Goal: Transaction & Acquisition: Purchase product/service

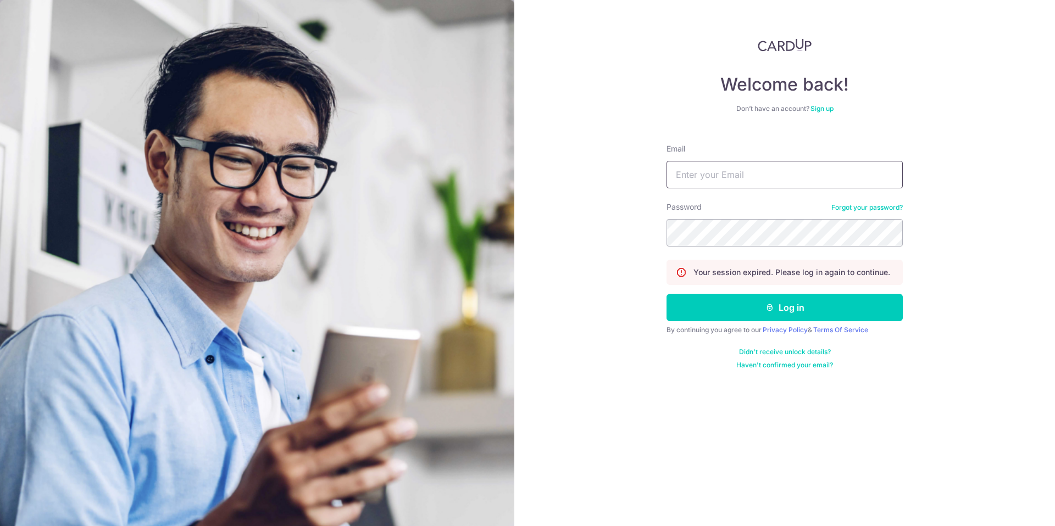
click at [733, 177] on input "Email" at bounding box center [784, 174] width 236 height 27
type input "cliftonojh@gmail.com"
click at [807, 312] on button "Log in" at bounding box center [784, 307] width 236 height 27
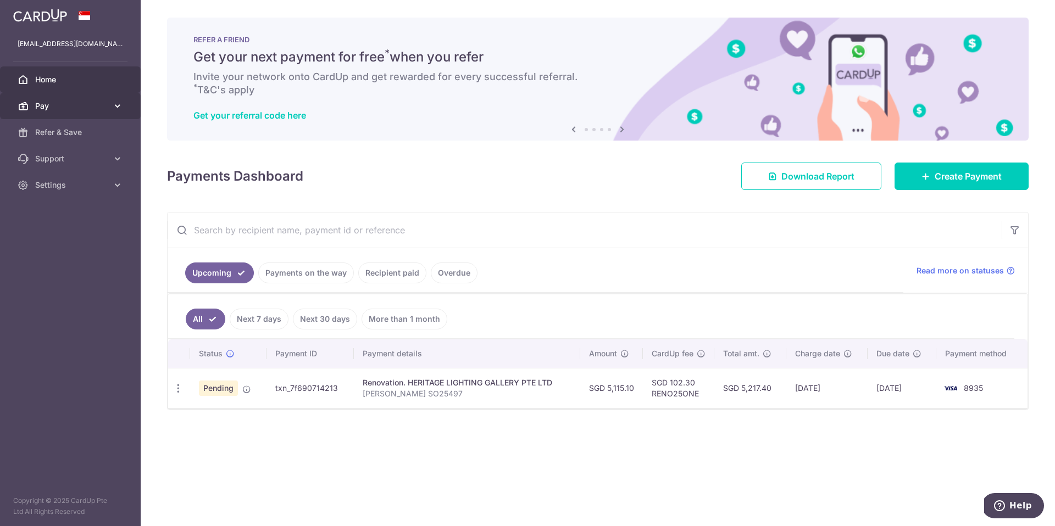
click at [82, 110] on span "Pay" at bounding box center [71, 106] width 73 height 11
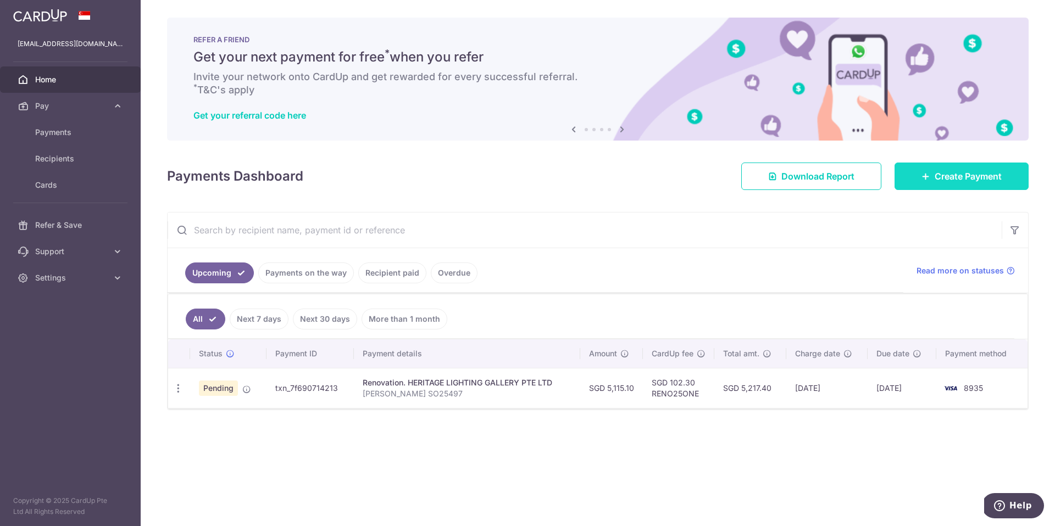
click at [974, 168] on link "Create Payment" at bounding box center [961, 176] width 134 height 27
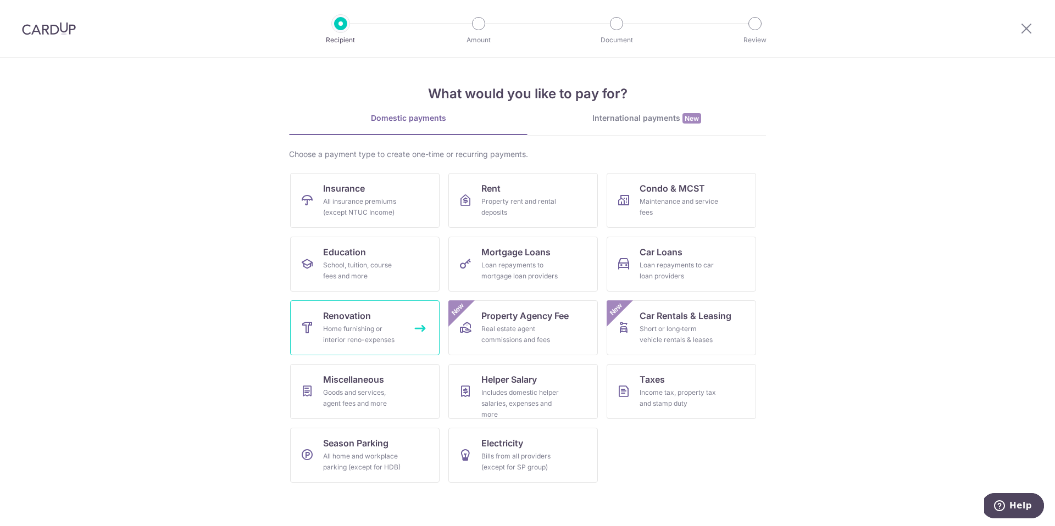
click at [388, 337] on div "Home furnishing or interior reno-expenses" at bounding box center [362, 335] width 79 height 22
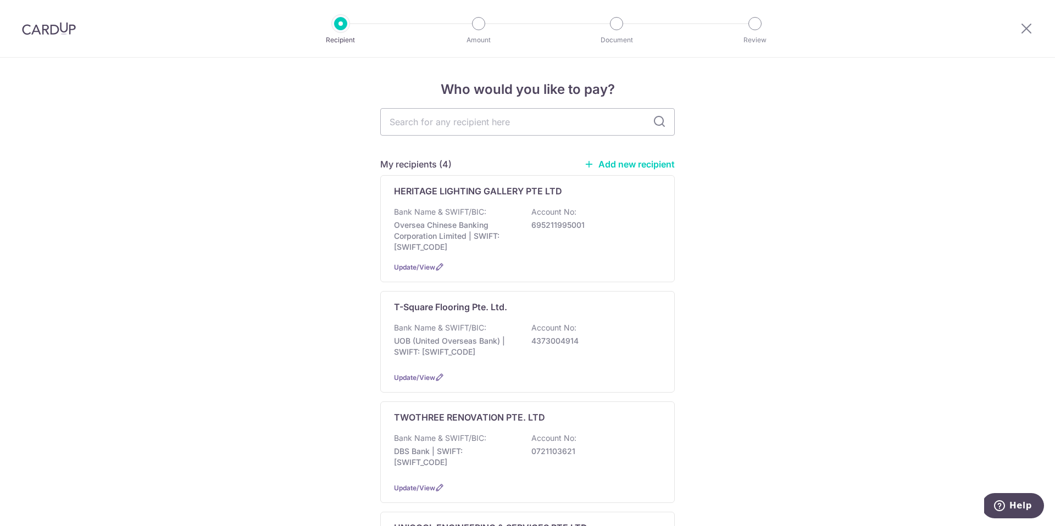
click at [645, 164] on link "Add new recipient" at bounding box center [629, 164] width 91 height 11
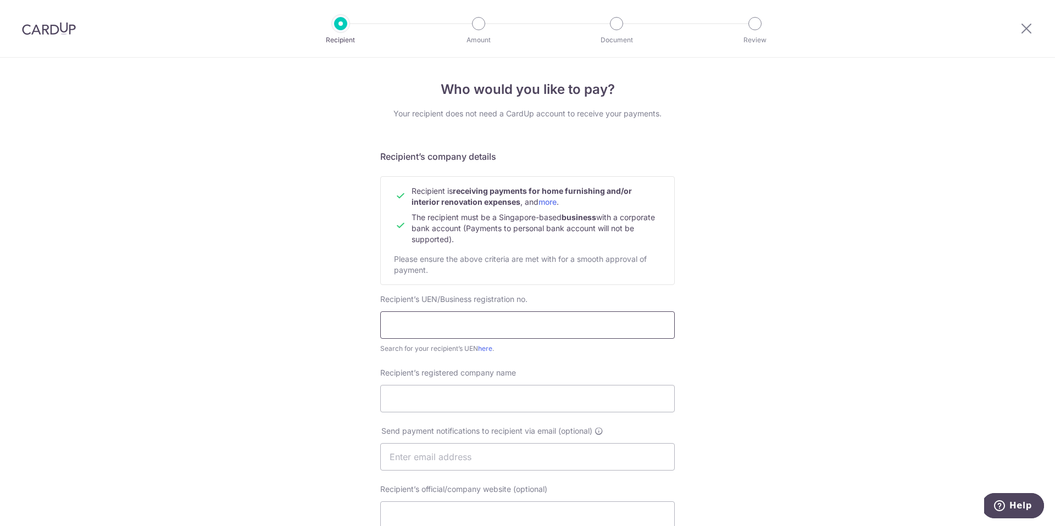
click at [498, 324] on input "text" at bounding box center [527, 324] width 294 height 27
paste input "200808720E"
type input "200808720E"
click at [391, 327] on input "200808720E" at bounding box center [527, 324] width 294 height 27
click at [449, 394] on input "Recipient’s registered company name" at bounding box center [527, 398] width 294 height 27
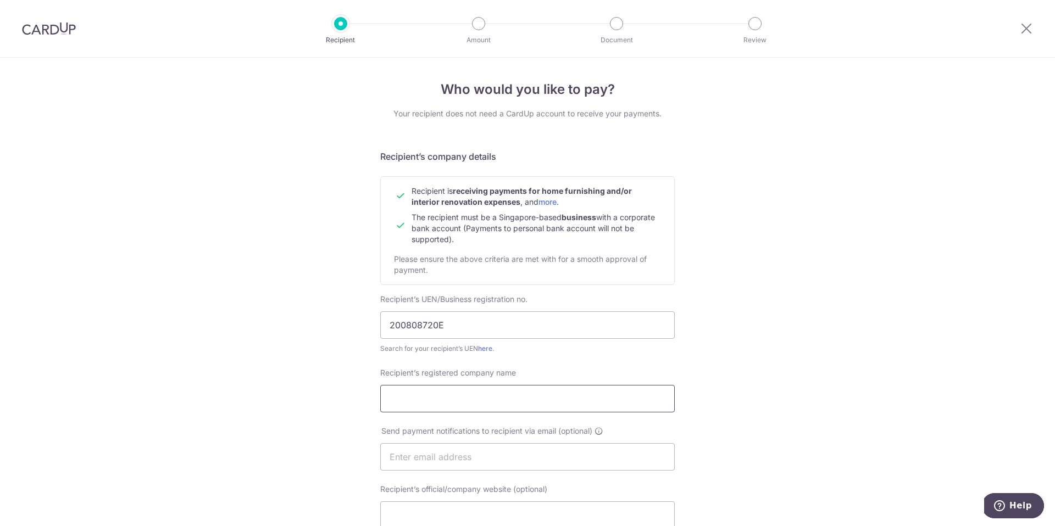
paste input "HERITAGE BATHROOM GALLERY PTE LTD"
type input "HERITAGE BATHROOM GALLERY PTE LTD"
click at [634, 382] on div "Recipient’s registered company name HERITAGE BATHROOM GALLERY PTE LTD" at bounding box center [527, 389] width 294 height 45
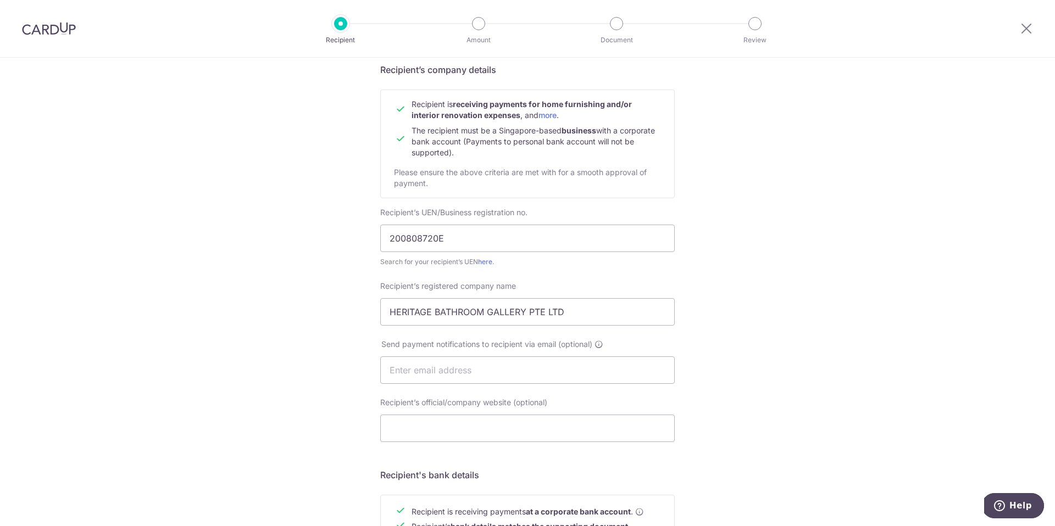
scroll to position [125, 0]
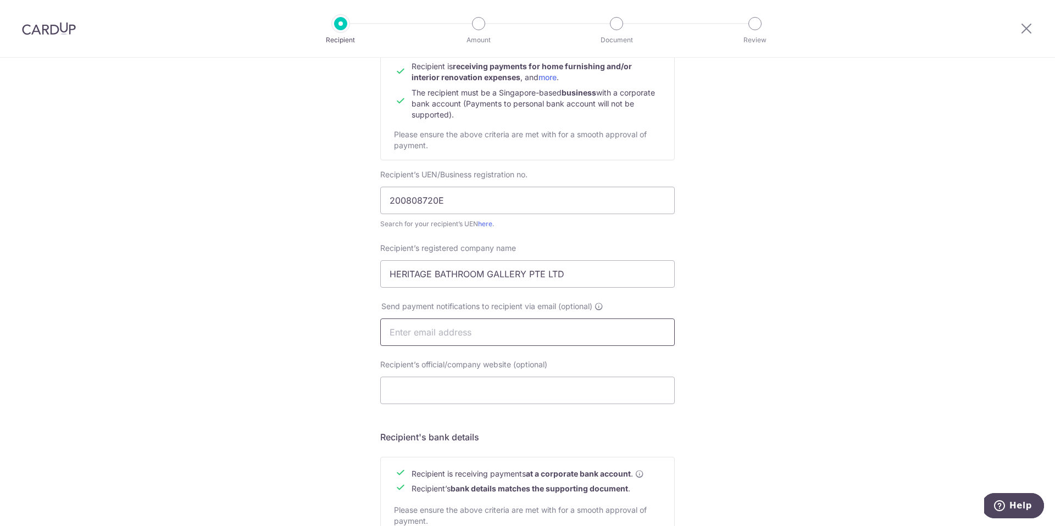
click at [506, 330] on input "text" at bounding box center [527, 332] width 294 height 27
paste input "heritagebathroom@gmail.com"
type input "heritagebathroom@gmail.com"
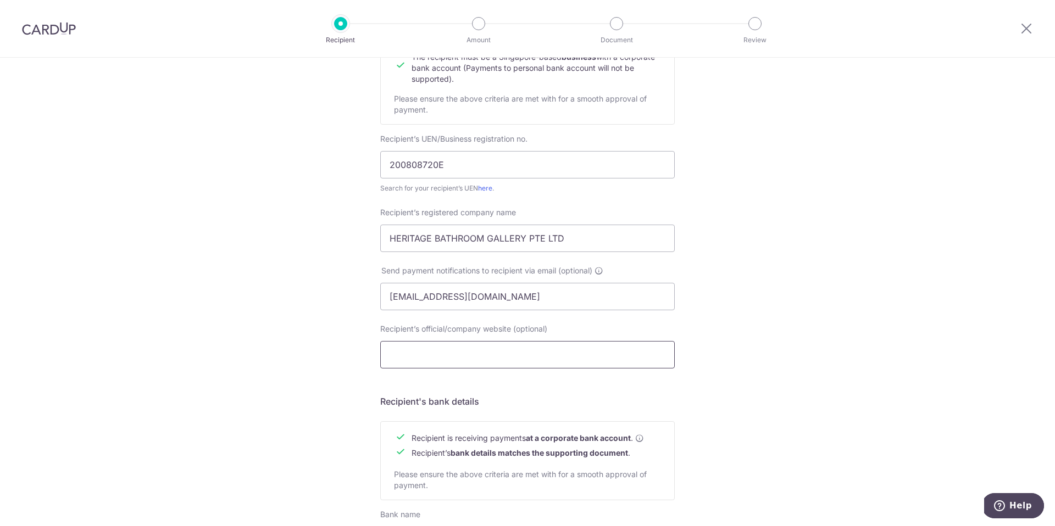
scroll to position [351, 0]
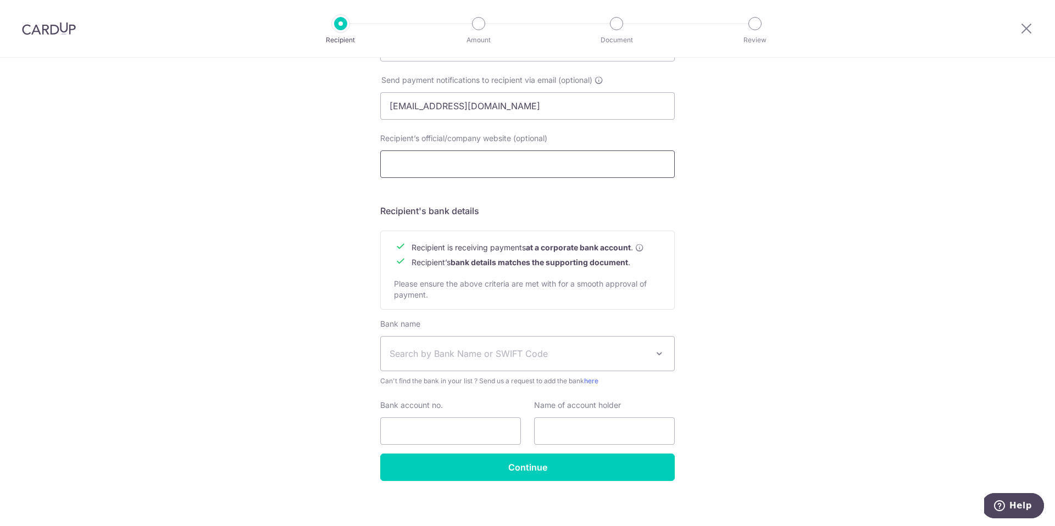
click at [436, 162] on input "Recipient’s official/company website (optional)" at bounding box center [527, 163] width 294 height 27
paste input "https://heritagebathroomgallery.com.sg/"
type input "https://heritagebathroomgallery.com.sg/"
click at [423, 362] on span "Search by Bank Name or SWIFT Code" at bounding box center [527, 354] width 293 height 34
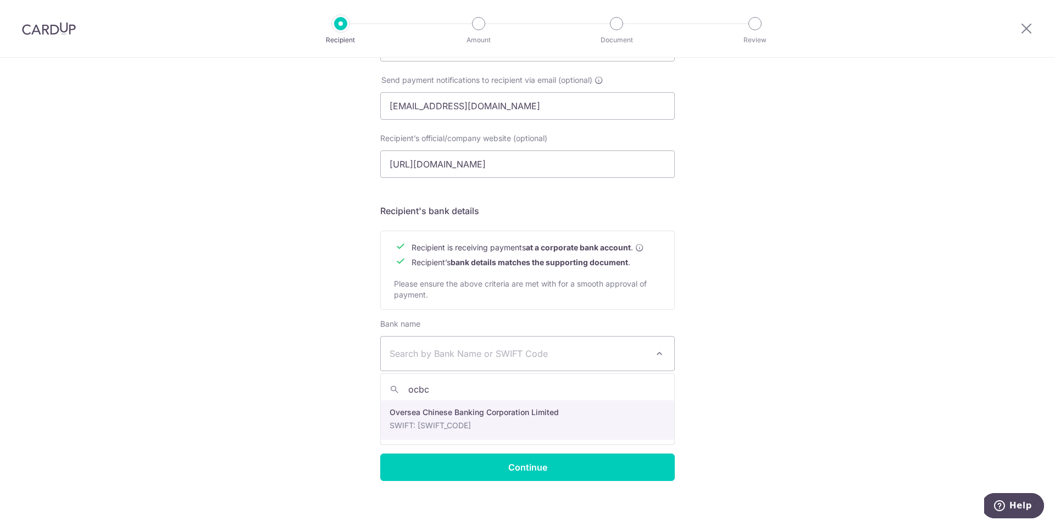
type input "ocbc"
click at [436, 412] on div "Bank account no." at bounding box center [450, 422] width 141 height 45
select select "12"
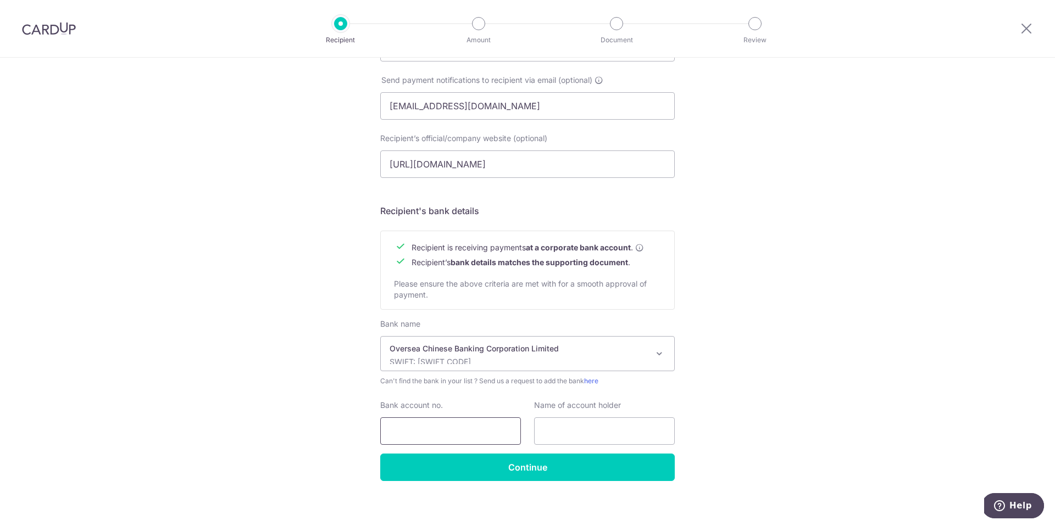
click at [414, 428] on input "Bank account no." at bounding box center [450, 430] width 141 height 27
type input "581766086001"
click at [568, 434] on input "text" at bounding box center [604, 430] width 141 height 27
paste input "Heritage bathroom gallery pte ltd"
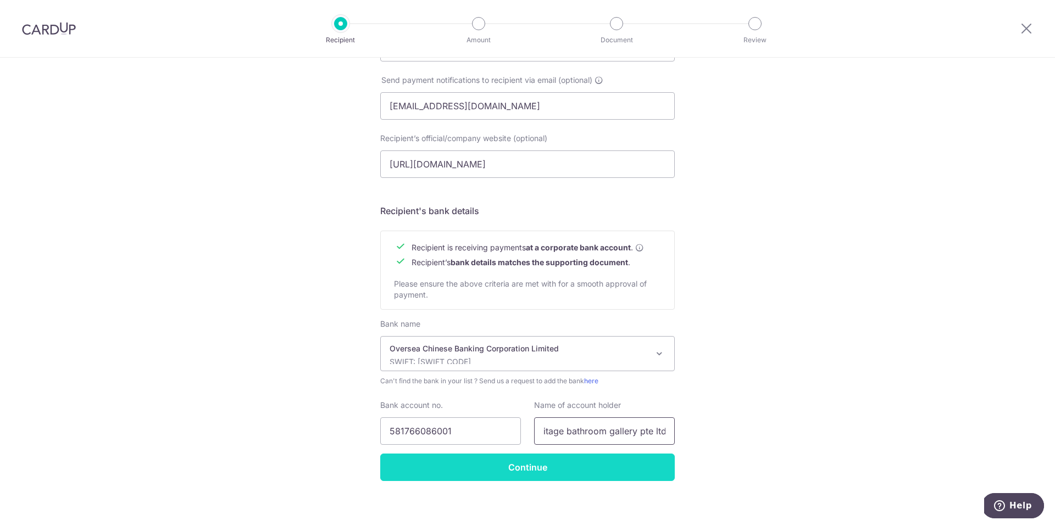
type input "Heritage bathroom gallery pte ltd"
click at [575, 471] on input "Continue" at bounding box center [527, 467] width 294 height 27
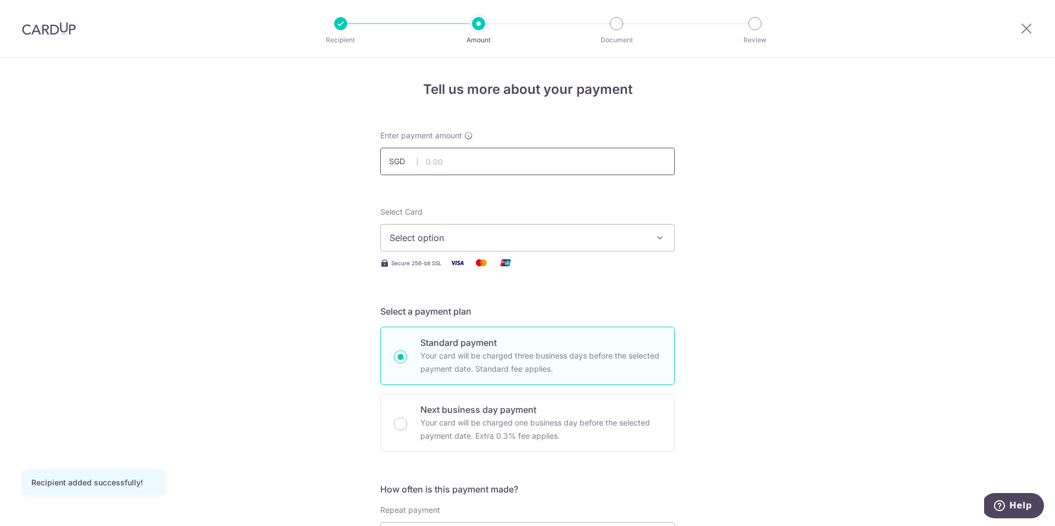
click at [433, 168] on input "text" at bounding box center [527, 161] width 294 height 27
type input "1,978.47"
click at [498, 240] on span "Select option" at bounding box center [517, 237] width 256 height 13
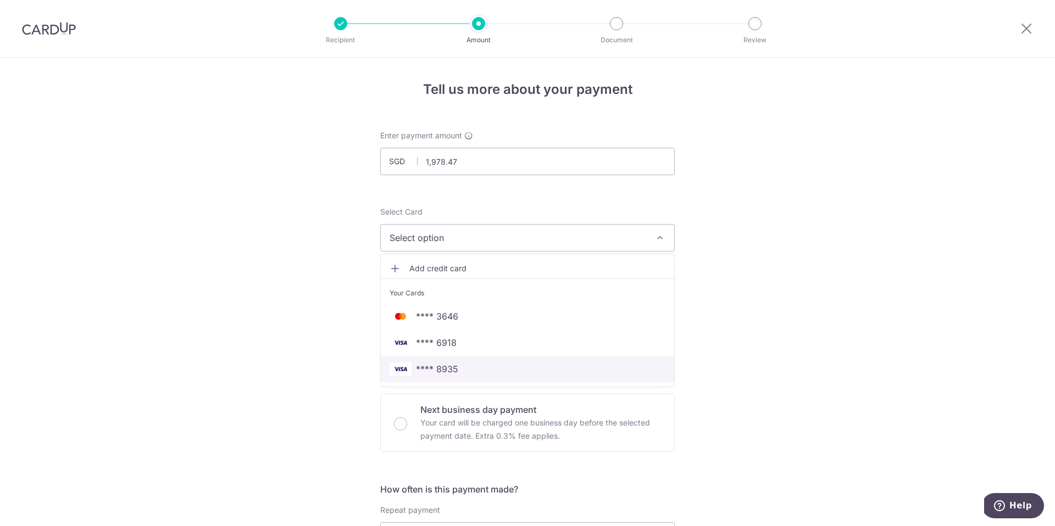
click at [488, 376] on link "**** 8935" at bounding box center [527, 369] width 293 height 26
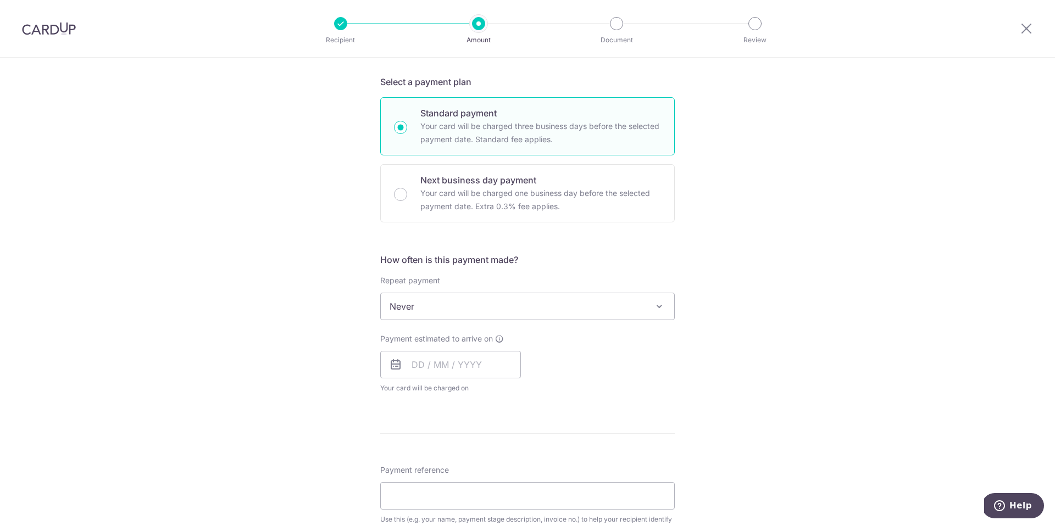
scroll to position [282, 0]
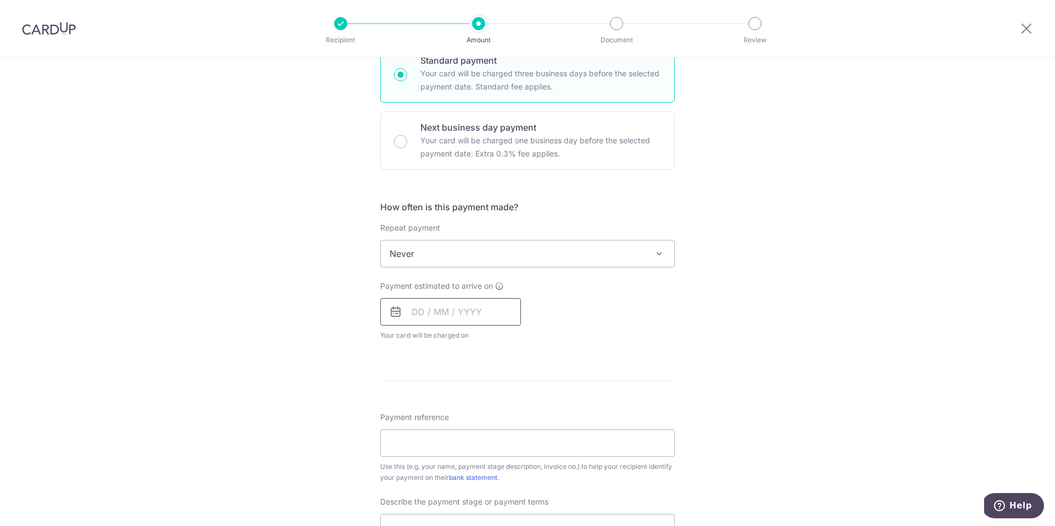
click at [461, 316] on input "text" at bounding box center [450, 311] width 141 height 27
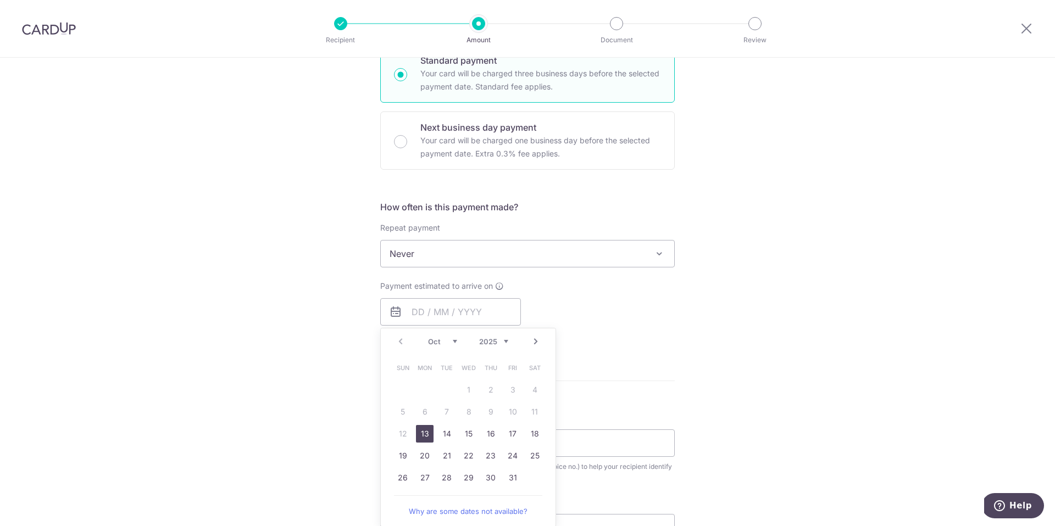
click at [426, 428] on link "13" at bounding box center [425, 434] width 18 height 18
type input "13/10/2025"
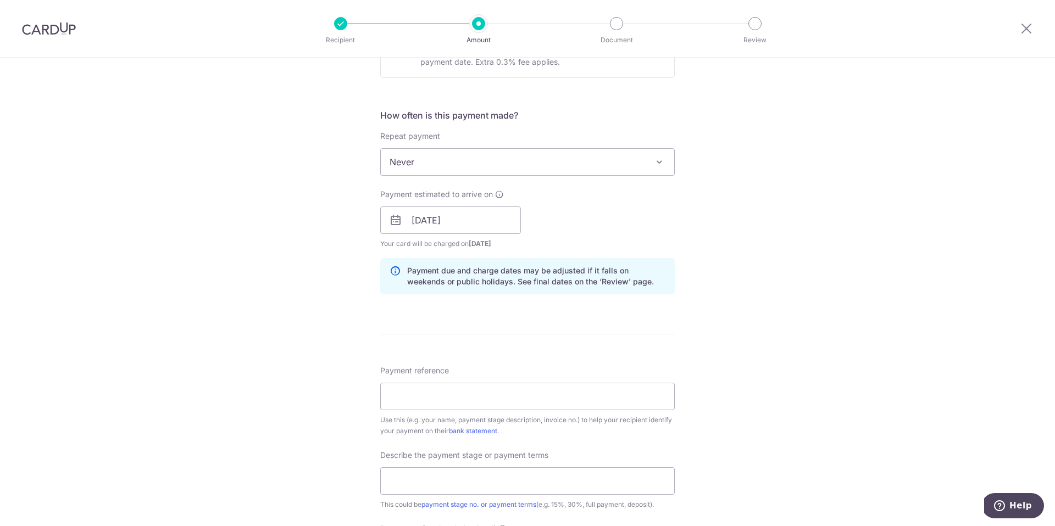
scroll to position [451, 0]
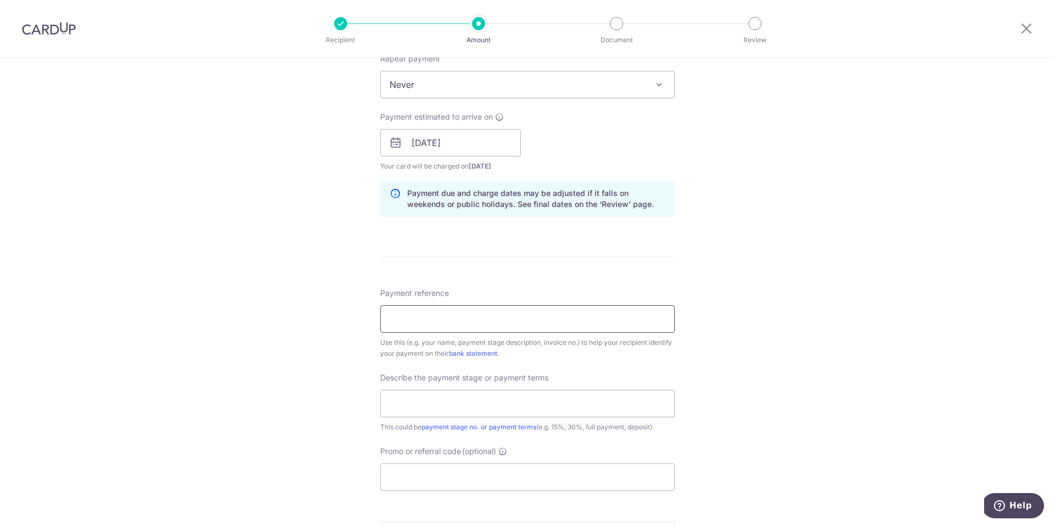
click at [469, 321] on input "Payment reference" at bounding box center [527, 318] width 294 height 27
type input "Clifton SO46046"
click at [480, 409] on input "text" at bounding box center [527, 403] width 294 height 27
type input "full payment"
click at [475, 474] on input "Promo or referral code (optional)" at bounding box center [527, 477] width 294 height 27
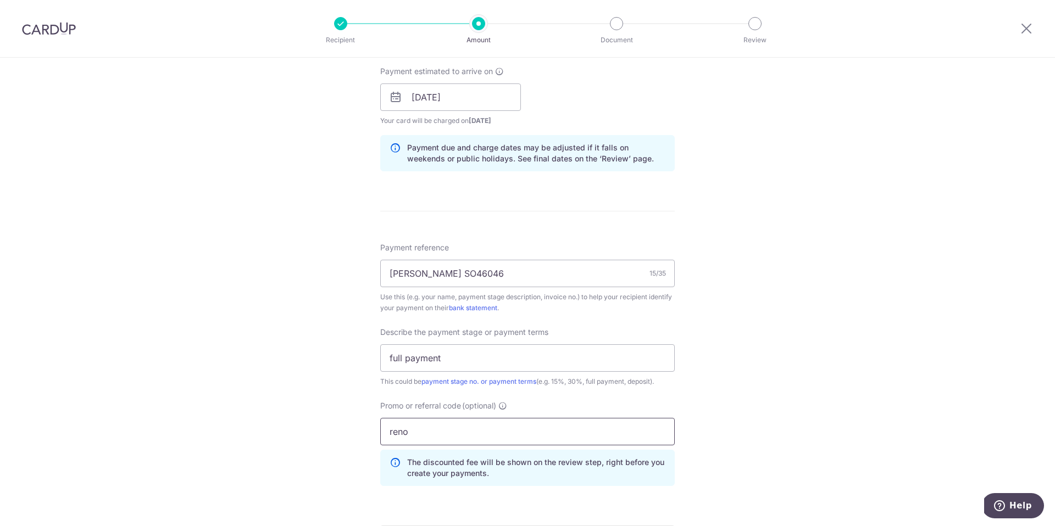
scroll to position [500, 0]
drag, startPoint x: 422, startPoint y: 428, endPoint x: 307, endPoint y: 428, distance: 115.3
click at [307, 428] on div "Tell us more about your payment Enter payment amount SGD 1,978.47 1978.47 Recip…" at bounding box center [527, 139] width 1055 height 1162
type input "3home25r"
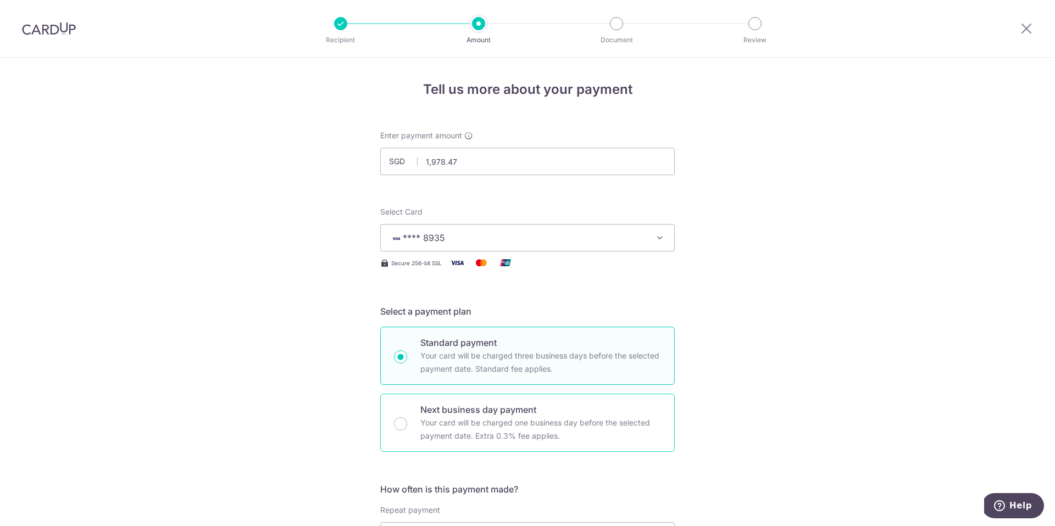
scroll to position [693, 0]
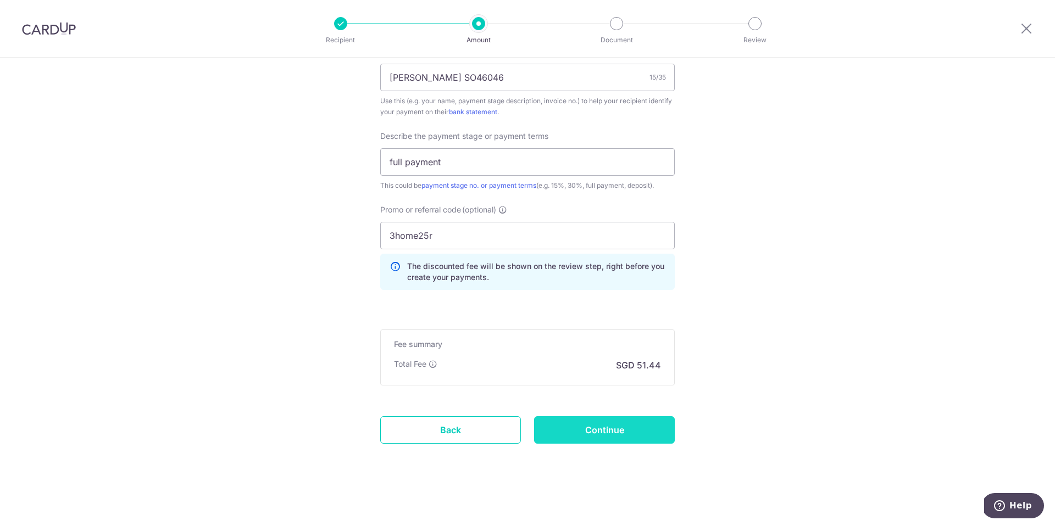
click at [617, 431] on input "Continue" at bounding box center [604, 429] width 141 height 27
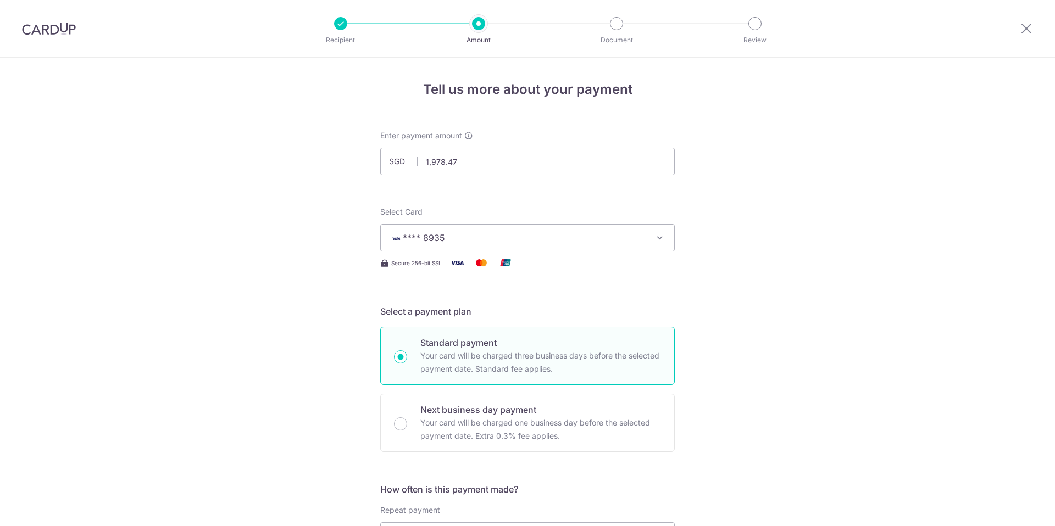
scroll to position [709, 0]
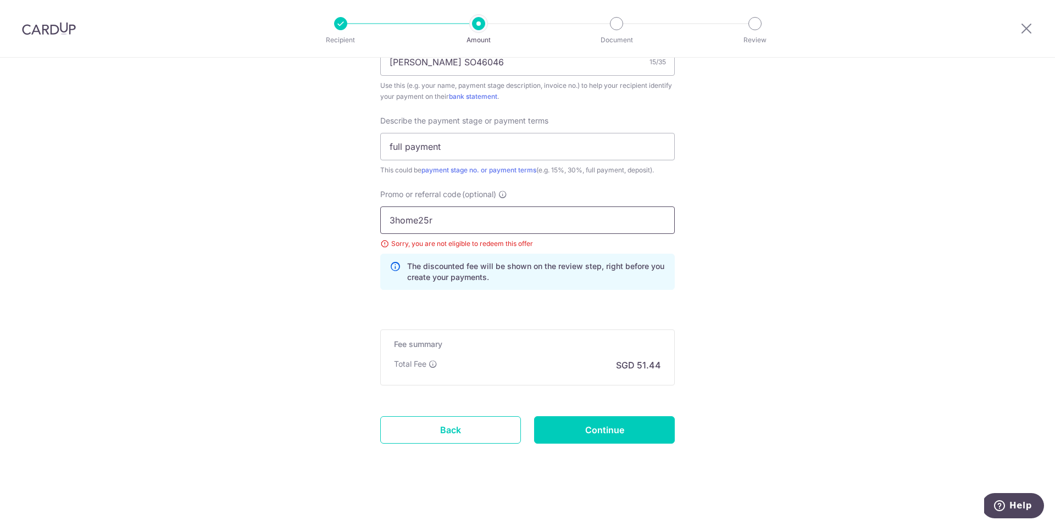
drag, startPoint x: 497, startPoint y: 219, endPoint x: 351, endPoint y: 215, distance: 145.6
type input "reno25one"
click at [628, 442] on input "Continue" at bounding box center [604, 429] width 141 height 27
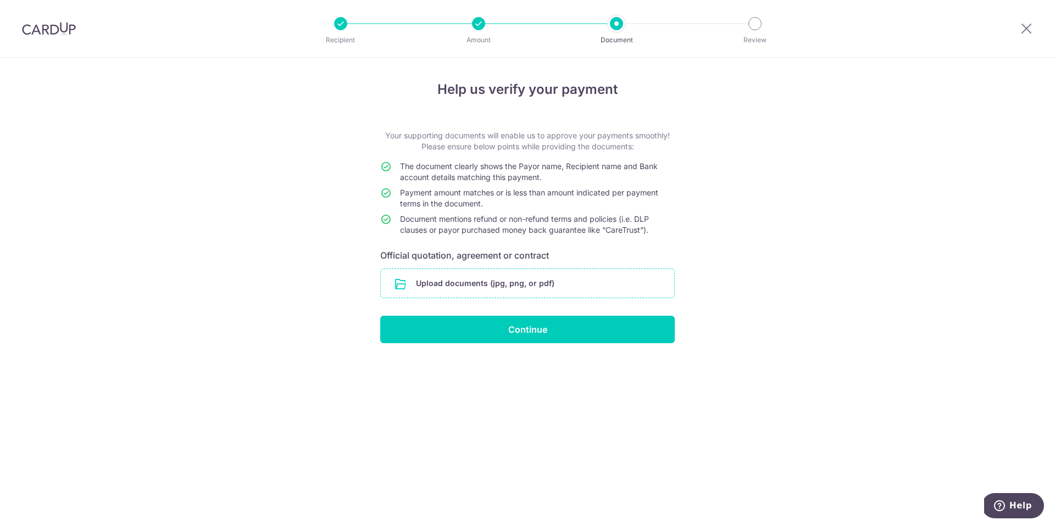
click at [466, 282] on input "file" at bounding box center [527, 283] width 293 height 29
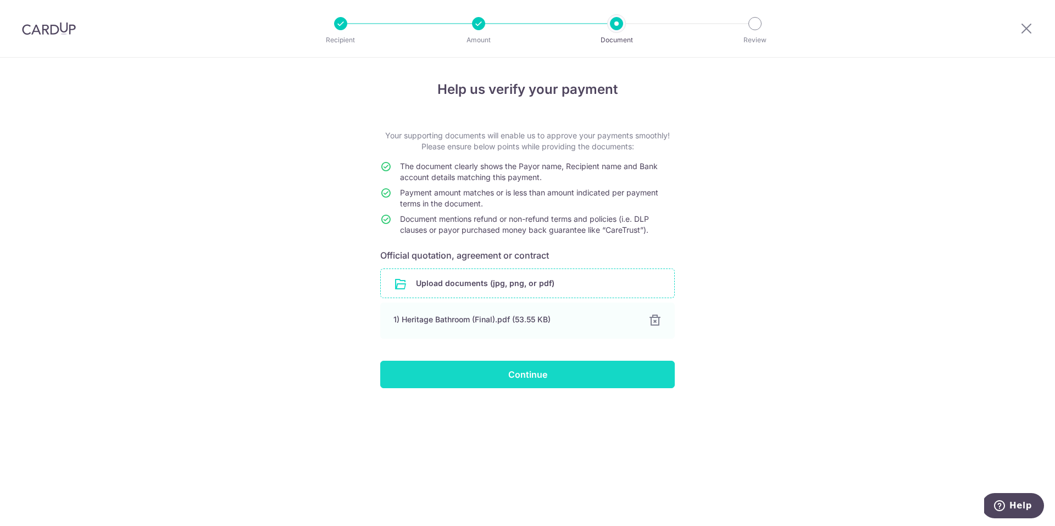
click at [589, 374] on input "Continue" at bounding box center [527, 374] width 294 height 27
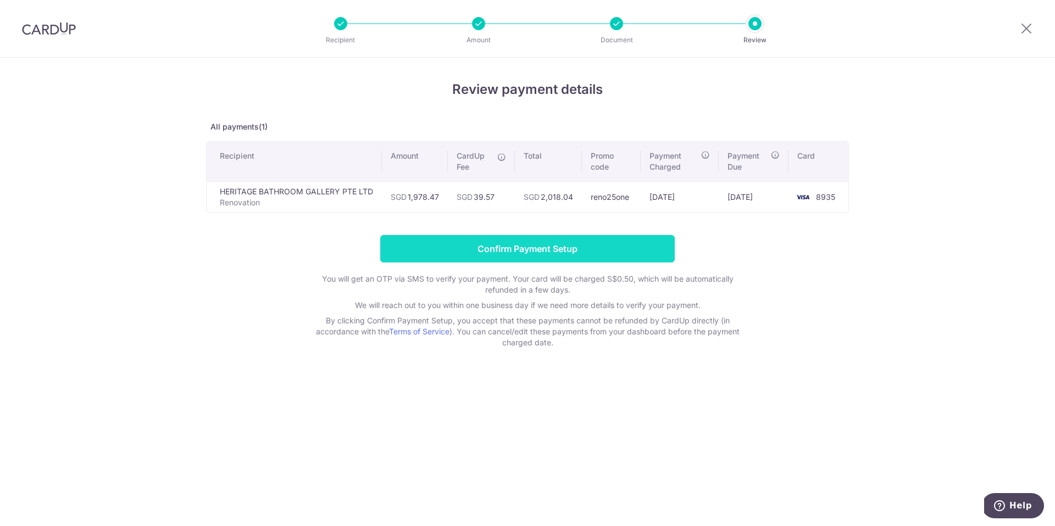
click at [592, 252] on input "Confirm Payment Setup" at bounding box center [527, 248] width 294 height 27
